Goal: Transaction & Acquisition: Purchase product/service

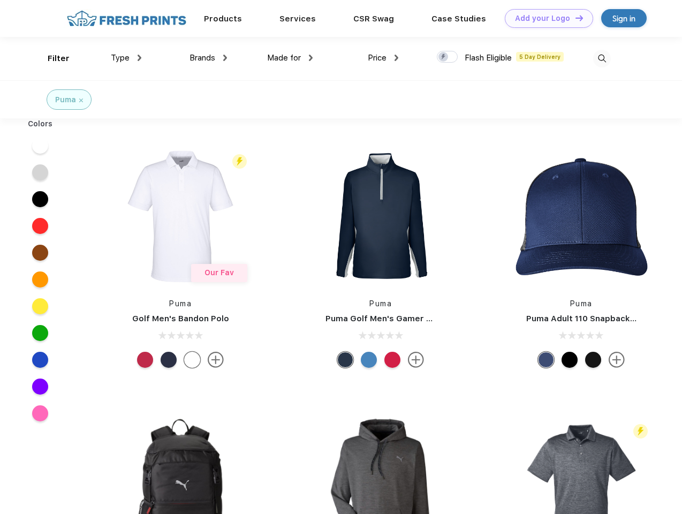
scroll to position [1, 0]
click at [545, 18] on link "Add your Logo Design Tool" at bounding box center [549, 18] width 88 height 19
click at [0, 0] on div "Design Tool" at bounding box center [0, 0] width 0 height 0
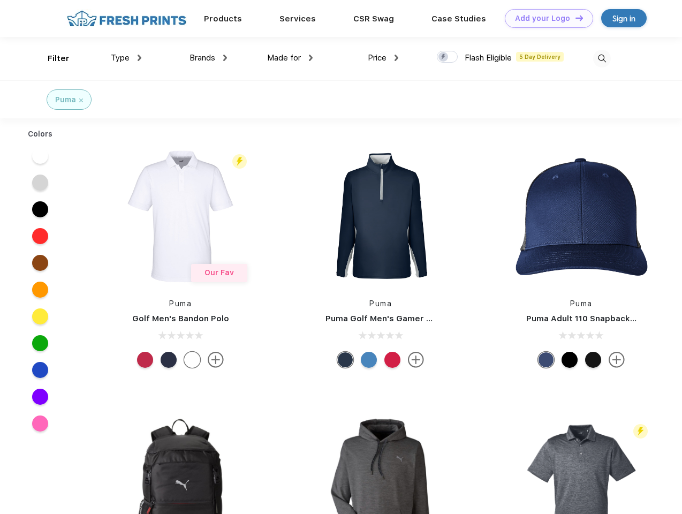
click at [574, 18] on link "Add your Logo Design Tool" at bounding box center [549, 18] width 88 height 19
click at [51, 58] on div "Filter" at bounding box center [59, 58] width 22 height 12
click at [126, 58] on span "Type" at bounding box center [120, 58] width 19 height 10
click at [208, 58] on span "Brands" at bounding box center [202, 58] width 26 height 10
click at [290, 58] on span "Made for" at bounding box center [284, 58] width 34 height 10
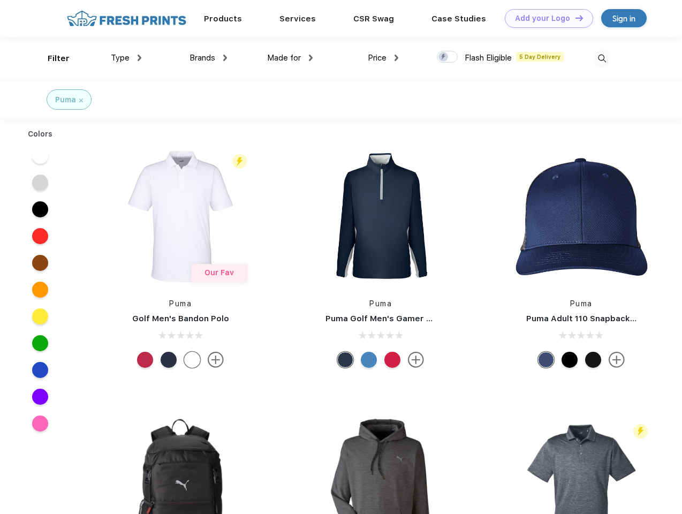
click at [383, 58] on span "Price" at bounding box center [377, 58] width 19 height 10
click at [447, 57] on div at bounding box center [447, 57] width 21 height 12
click at [444, 57] on input "checkbox" at bounding box center [440, 53] width 7 height 7
click at [601, 58] on img at bounding box center [602, 59] width 18 height 18
